Goal: Register for event/course

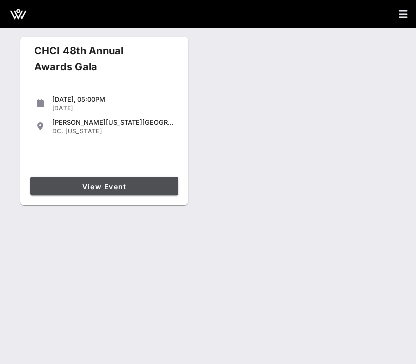
click at [68, 184] on span "View Event" at bounding box center [104, 186] width 140 height 9
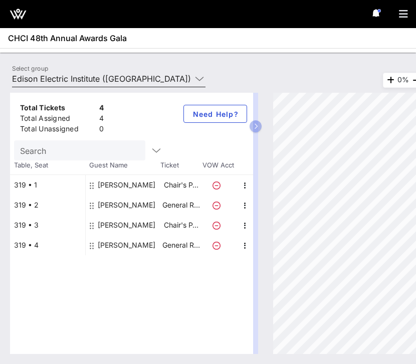
click at [95, 72] on input "Edison Electric Institute ([GEOGRAPHIC_DATA]) [[PERSON_NAME], [EMAIL_ADDRESS][D…" at bounding box center [102, 79] width 180 height 16
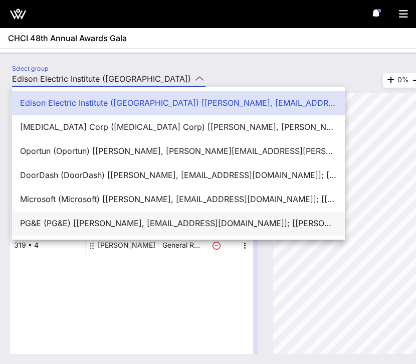
scroll to position [24, 0]
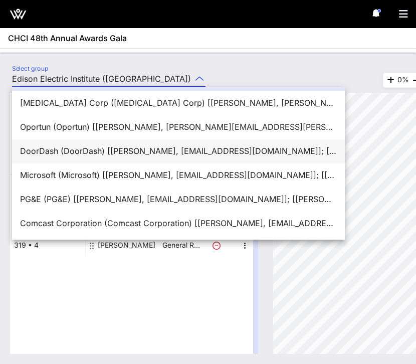
click at [66, 145] on div "DoorDash (DoorDash) [Rita C, rcastanon@dpcreativestrategies.com]; [Jose Mercado…" at bounding box center [178, 151] width 317 height 22
type input "DoorDash (DoorDash) [Rita C, rcastanon@dpcreativestrategies.com]; [Jose Mercado…"
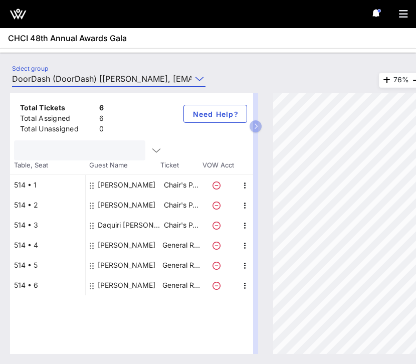
click at [81, 149] on input "text" at bounding box center [78, 150] width 117 height 13
click at [128, 61] on div "Select group DoorDash (DoorDash) [Rita C, rcastanon@dpcreativestrategies.com]; …" at bounding box center [208, 208] width 416 height 311
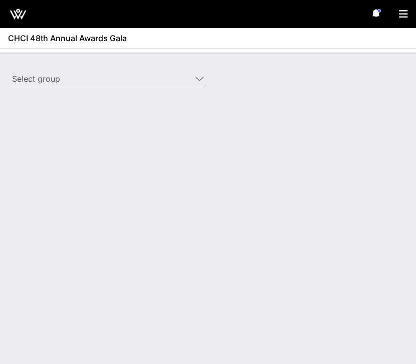
type input "Edison Electric Institute ([GEOGRAPHIC_DATA]) [[PERSON_NAME], [EMAIL_ADDRESS][D…"
